Goal: Information Seeking & Learning: Learn about a topic

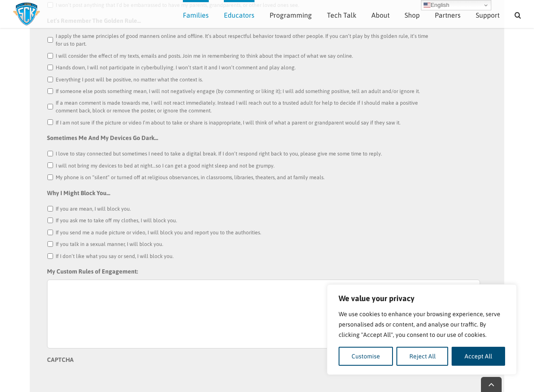
scroll to position [1071, 0]
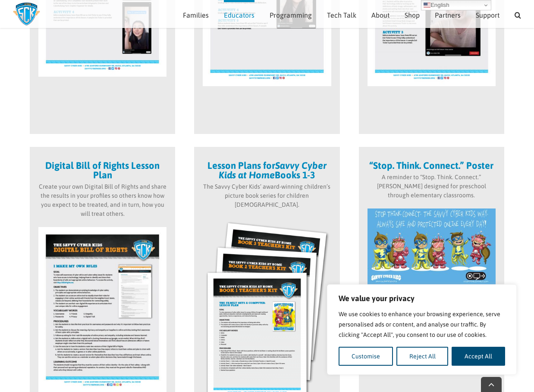
scroll to position [466, 0]
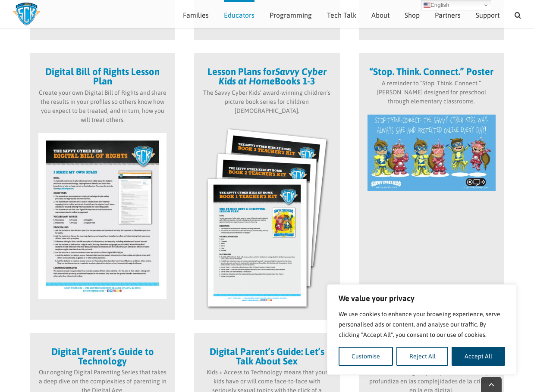
click at [104, 70] on strong "Digital Bill of Rights Lesson Plan" at bounding box center [102, 76] width 114 height 21
click at [110, 174] on img at bounding box center [102, 216] width 128 height 166
click at [419, 356] on button "Reject All" at bounding box center [422, 356] width 52 height 19
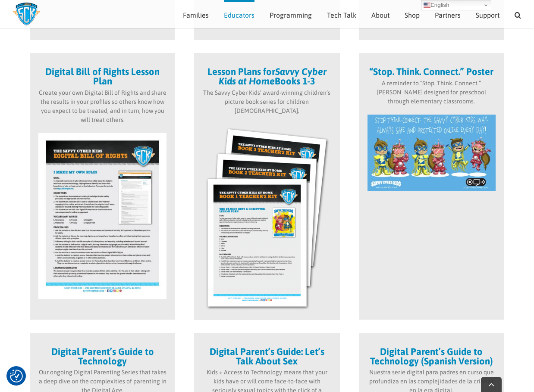
click at [99, 72] on strong "Digital Bill of Rights Lesson Plan" at bounding box center [102, 76] width 114 height 21
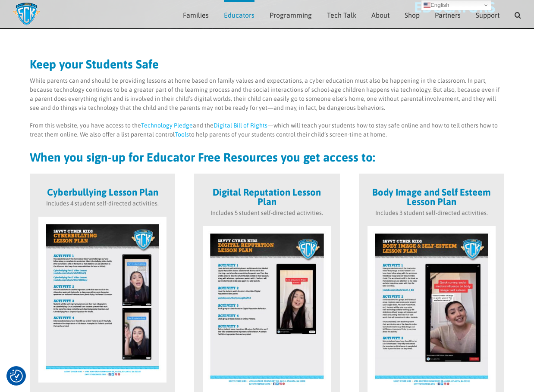
scroll to position [0, 0]
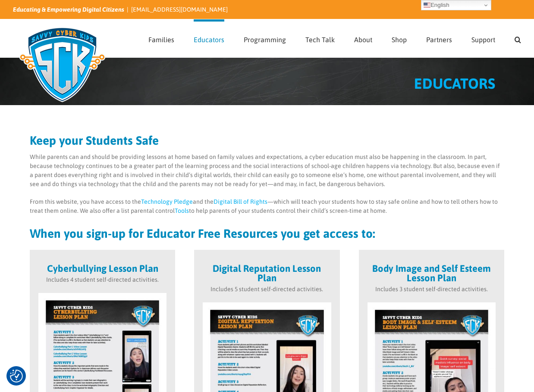
drag, startPoint x: 237, startPoint y: 202, endPoint x: 153, endPoint y: 222, distance: 86.9
click at [153, 222] on div "Keep your Students Safe While parents can and should be providing lessons at ho…" at bounding box center [267, 187] width 474 height 105
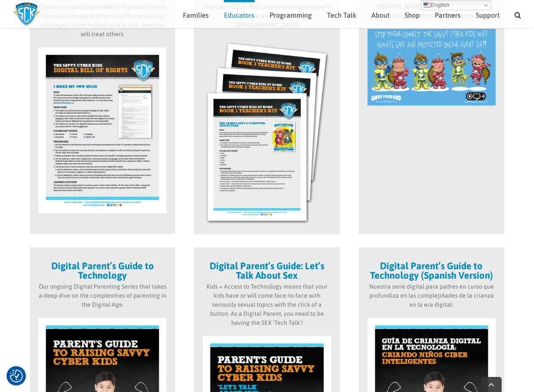
click at [102, 152] on img at bounding box center [102, 130] width 128 height 166
drag, startPoint x: 102, startPoint y: 152, endPoint x: 99, endPoint y: 144, distance: 7.9
click at [100, 152] on img at bounding box center [102, 130] width 128 height 166
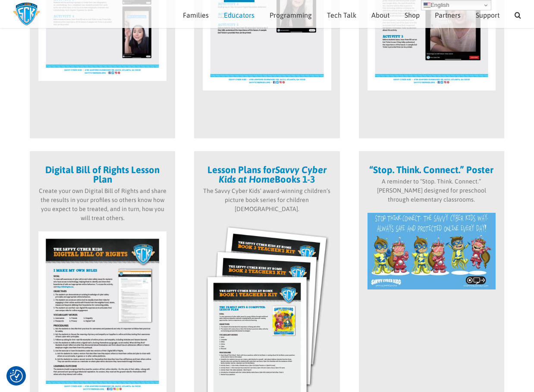
scroll to position [336, 0]
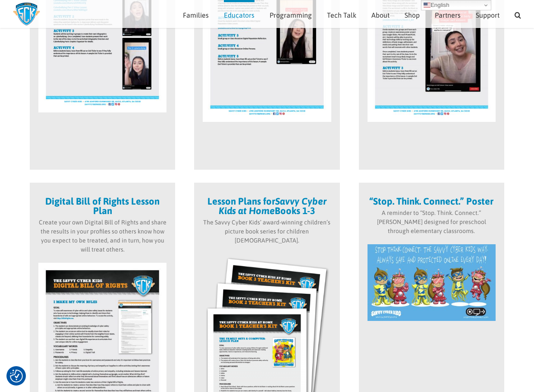
click at [96, 133] on div "Cyberbullying Lesson Plan Includes 4 student self-directed activities." at bounding box center [102, 36] width 145 height 267
click at [123, 205] on strong "Digital Bill of Rights Lesson Plan" at bounding box center [102, 206] width 114 height 21
click at [123, 206] on strong "Digital Bill of Rights Lesson Plan" at bounding box center [102, 206] width 114 height 21
click at [75, 229] on p "Create your own Digital Bill of Rights and share the results in your profiles s…" at bounding box center [102, 236] width 128 height 36
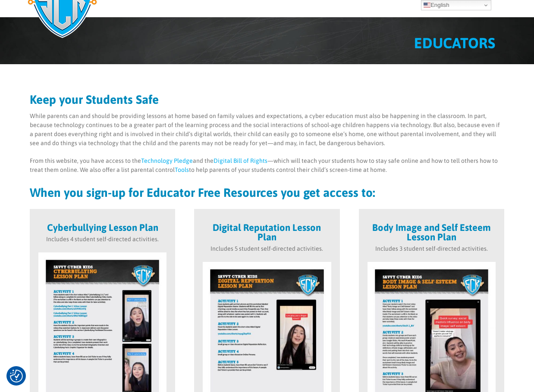
scroll to position [0, 0]
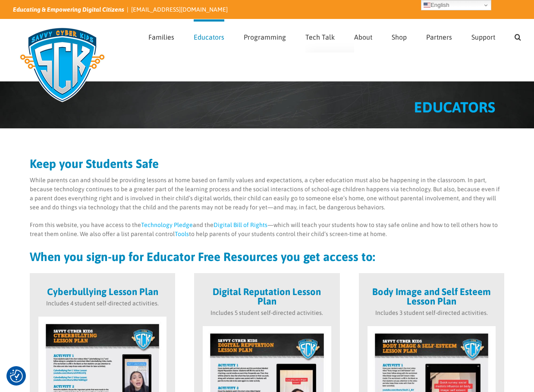
drag, startPoint x: 363, startPoint y: 206, endPoint x: 344, endPoint y: 39, distance: 167.9
